Goal: Transaction & Acquisition: Obtain resource

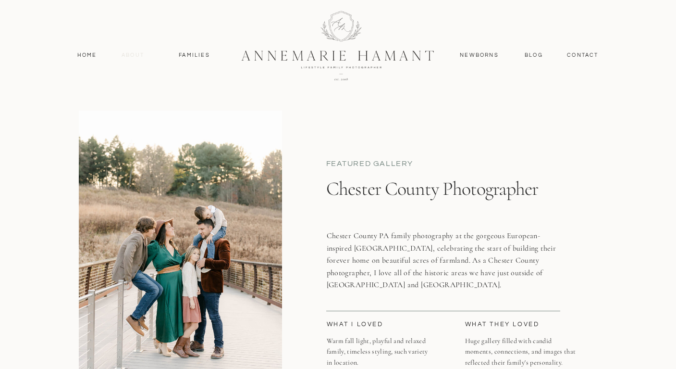
click at [130, 51] on nav "About" at bounding box center [133, 55] width 28 height 9
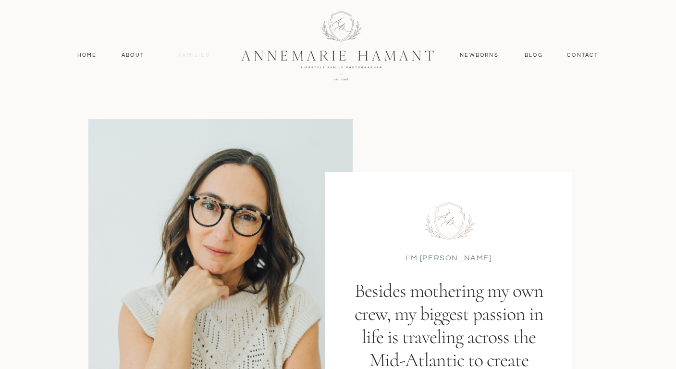
click at [196, 55] on nav "Families" at bounding box center [194, 55] width 43 height 9
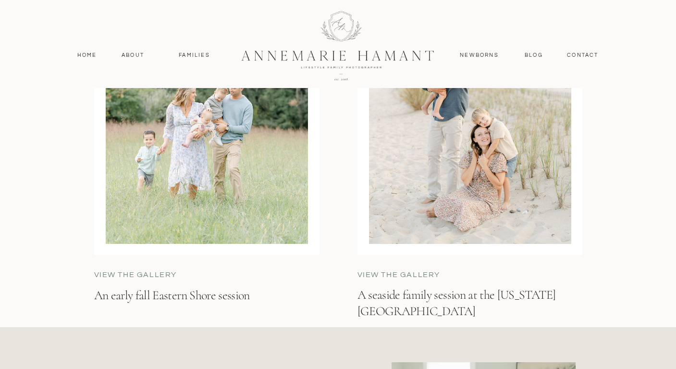
scroll to position [3003, 0]
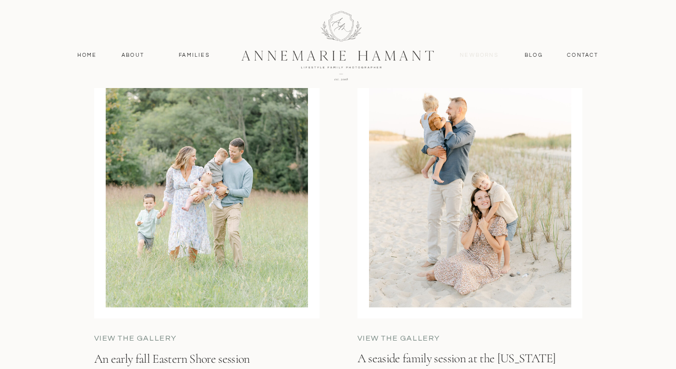
click at [478, 58] on nav "Newborns" at bounding box center [480, 55] width 46 height 9
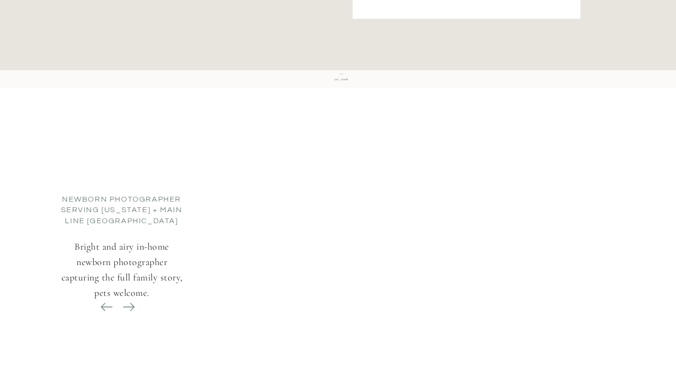
scroll to position [3271, 0]
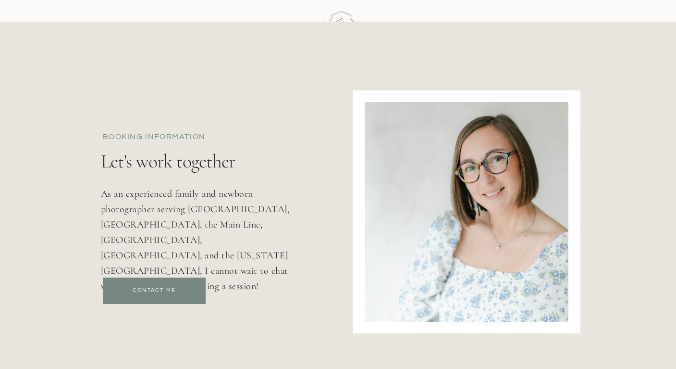
click at [164, 285] on div at bounding box center [154, 290] width 103 height 26
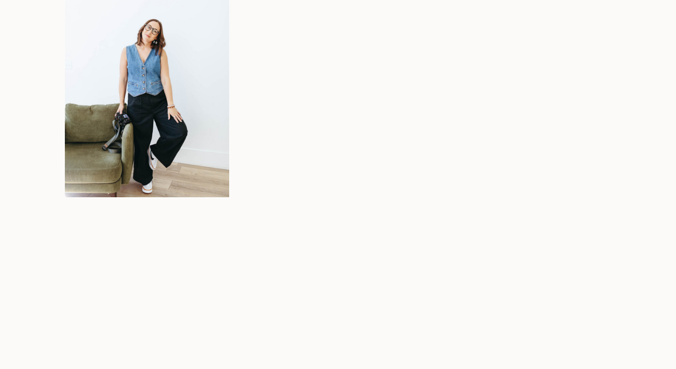
scroll to position [5684, 0]
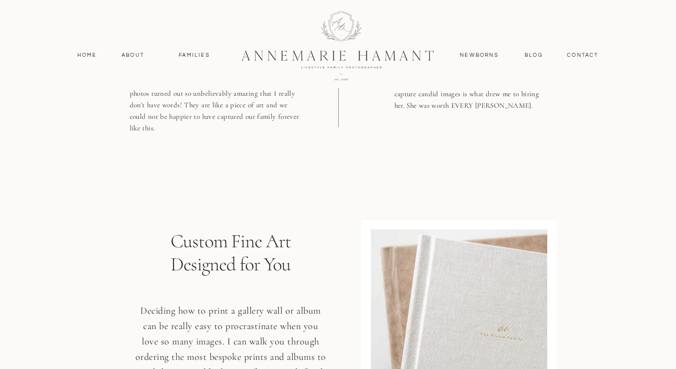
scroll to position [3972, 0]
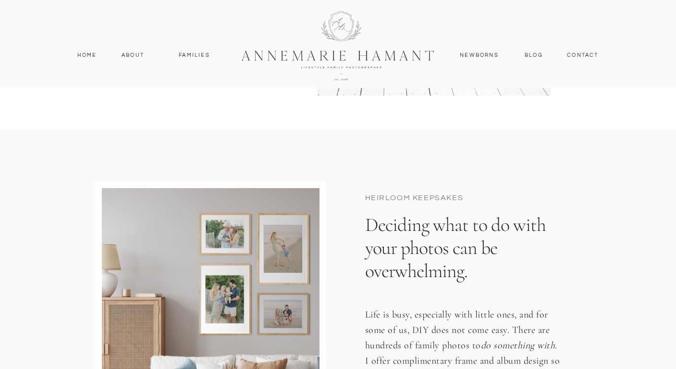
click at [475, 57] on nav "Newborns" at bounding box center [480, 55] width 46 height 9
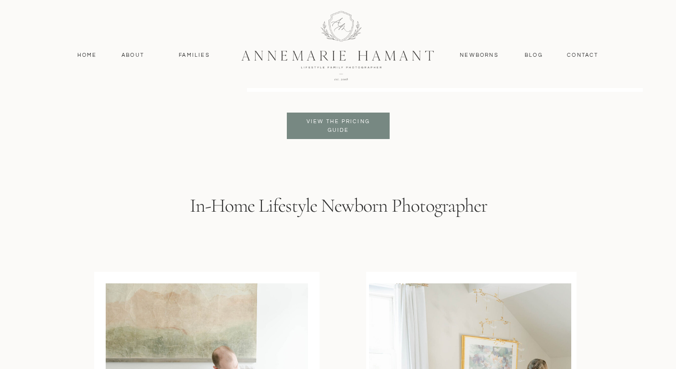
scroll to position [1967, 0]
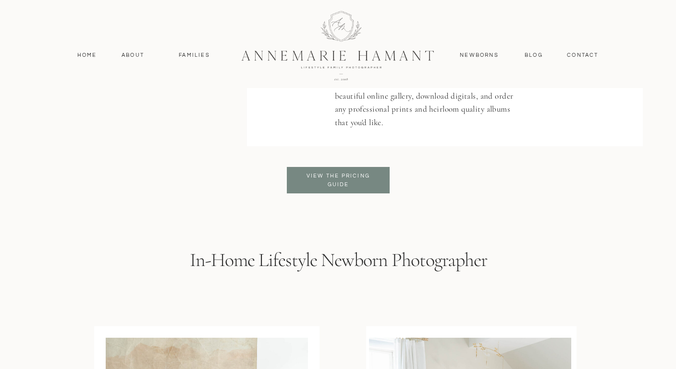
click at [342, 182] on h3 "View the pricing Guide" at bounding box center [338, 180] width 78 height 17
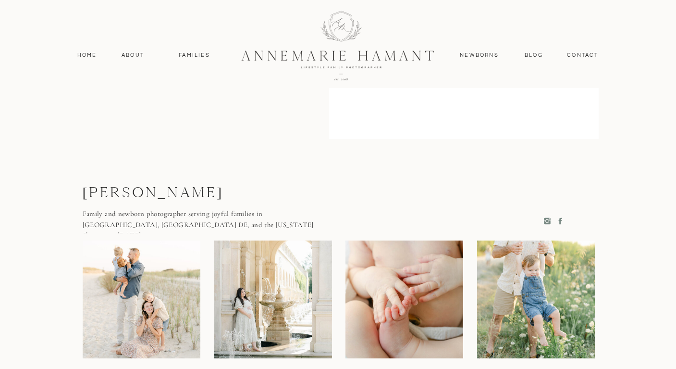
scroll to position [529, 0]
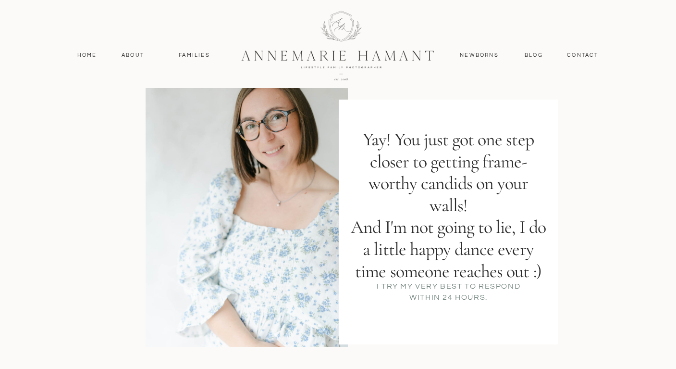
scroll to position [59, 0]
